Goal: Information Seeking & Learning: Learn about a topic

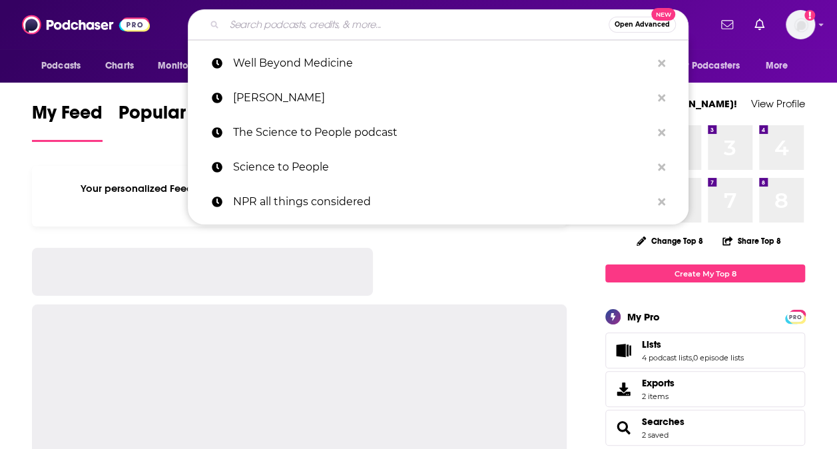
click at [346, 31] on input "Search podcasts, credits, & more..." at bounding box center [416, 24] width 384 height 21
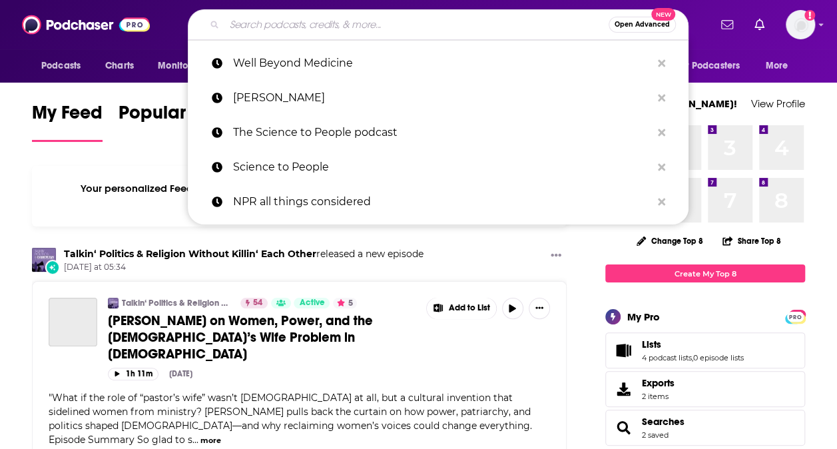
paste input "[URL][DOMAIN_NAME]"
type input "[URL][DOMAIN_NAME]"
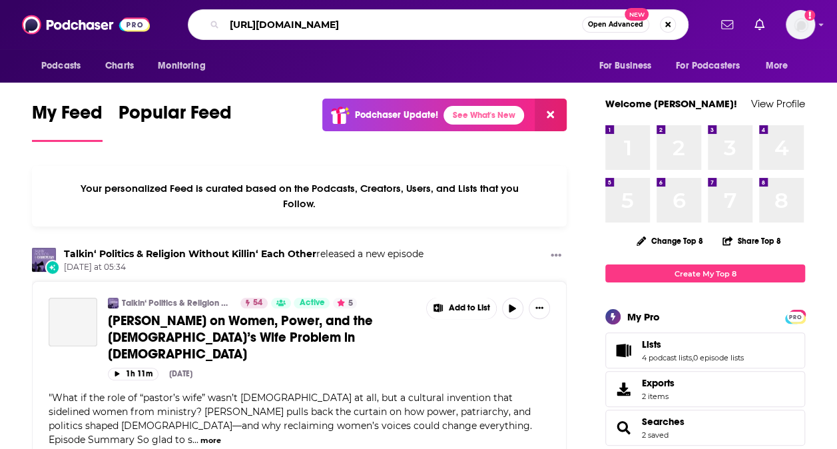
scroll to position [0, 254]
click at [346, 31] on input "[URL][DOMAIN_NAME]" at bounding box center [402, 24] width 357 height 21
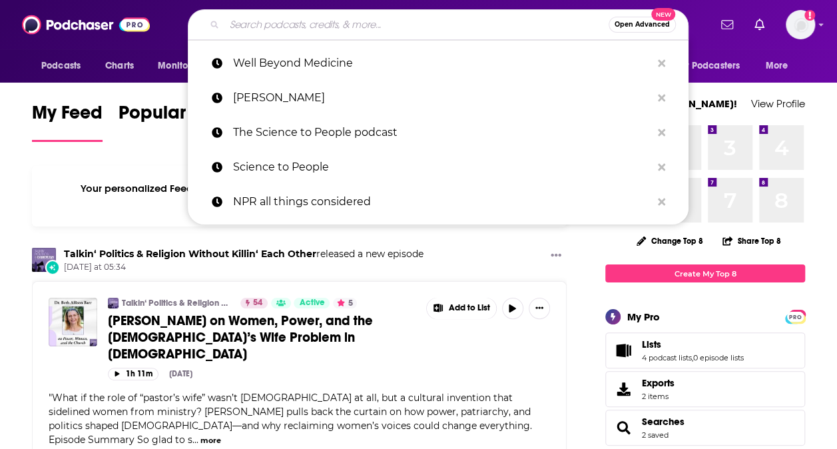
scroll to position [0, 0]
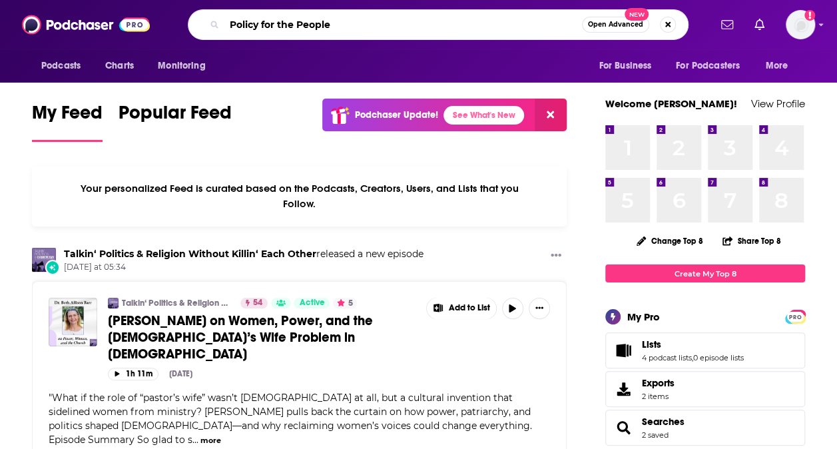
type input "Policy for the People"
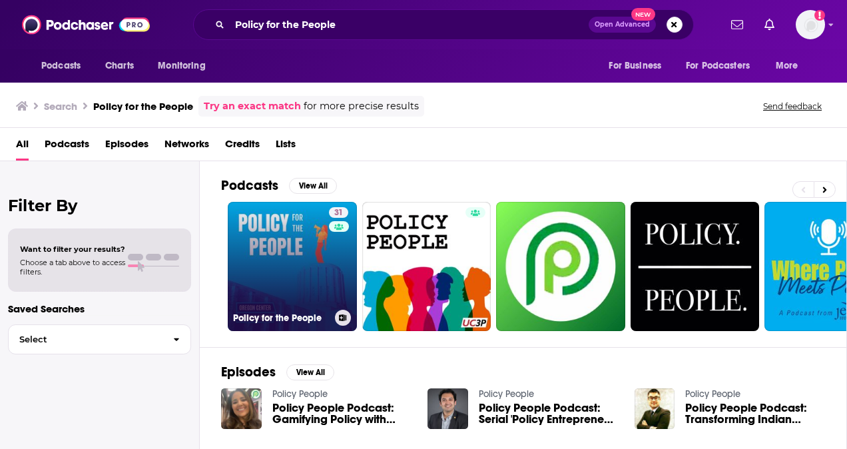
click at [309, 257] on link "31 Policy for the People" at bounding box center [292, 266] width 129 height 129
